Goal: Information Seeking & Learning: Check status

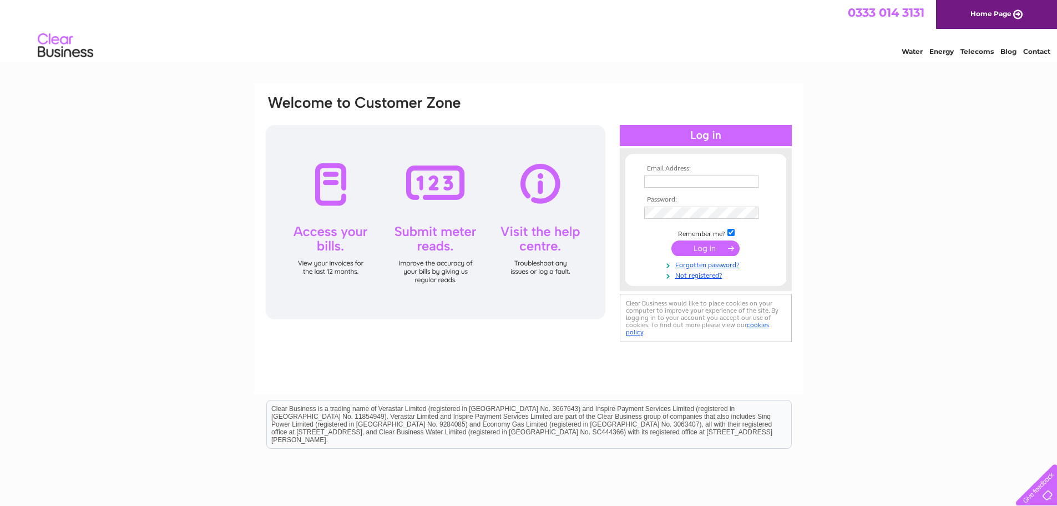
type input "admin@temp-sow.cumbria.sch.uk"
click at [709, 244] on input "submit" at bounding box center [705, 248] width 68 height 16
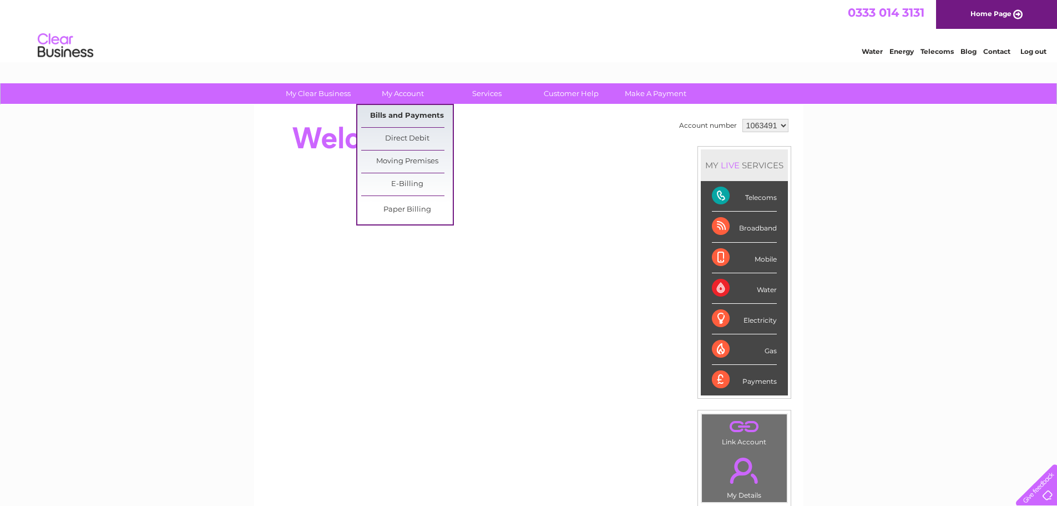
click at [416, 115] on link "Bills and Payments" at bounding box center [407, 116] width 92 height 22
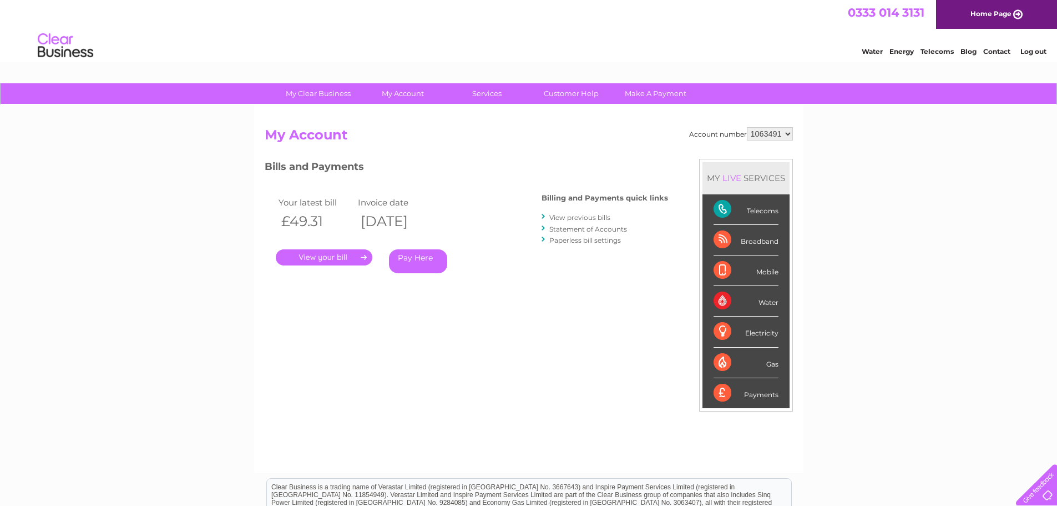
click at [311, 254] on link "." at bounding box center [324, 257] width 97 height 16
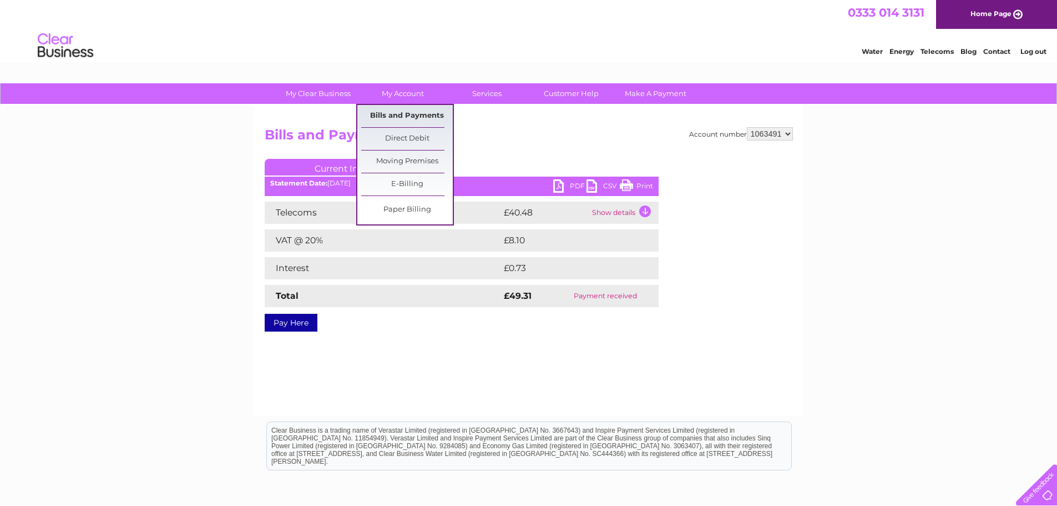
click at [419, 113] on link "Bills and Payments" at bounding box center [407, 116] width 92 height 22
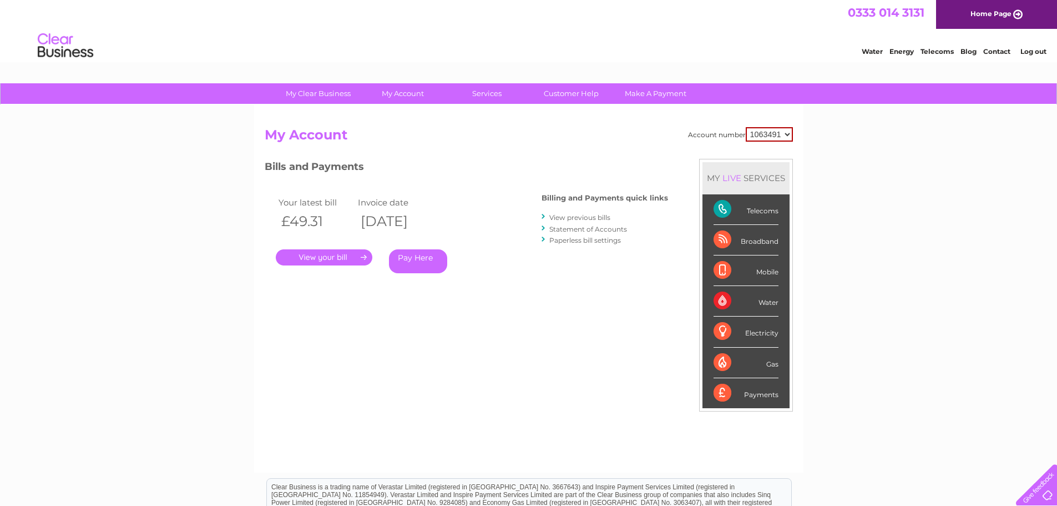
click at [579, 229] on link "Statement of Accounts" at bounding box center [588, 229] width 78 height 8
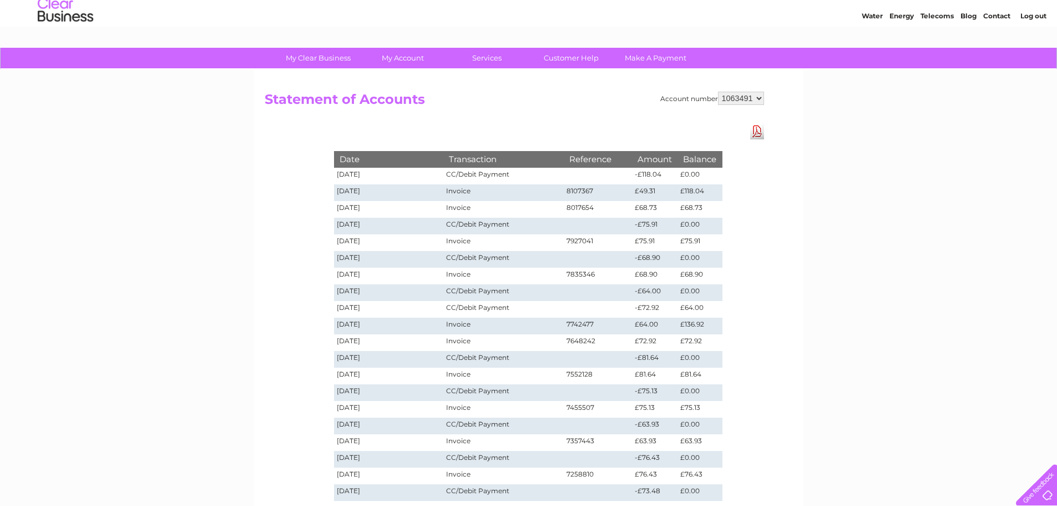
scroll to position [55, 0]
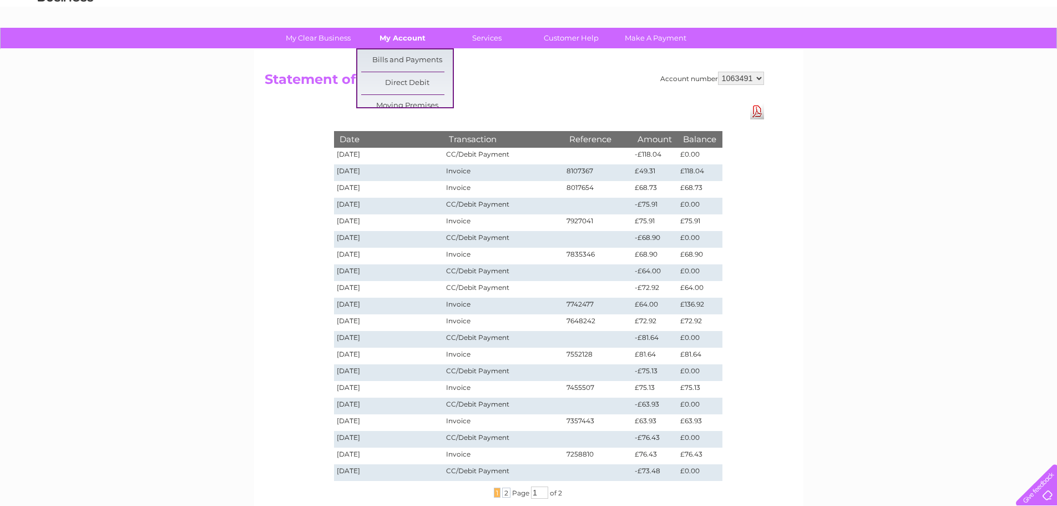
click at [407, 32] on link "My Account" at bounding box center [403, 38] width 92 height 21
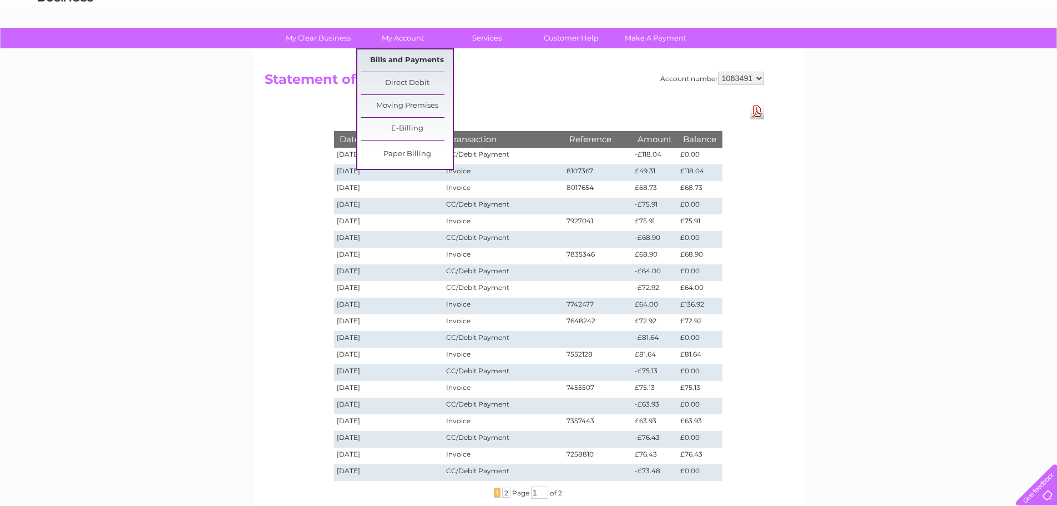
click at [407, 53] on link "Bills and Payments" at bounding box center [407, 60] width 92 height 22
